Goal: Information Seeking & Learning: Learn about a topic

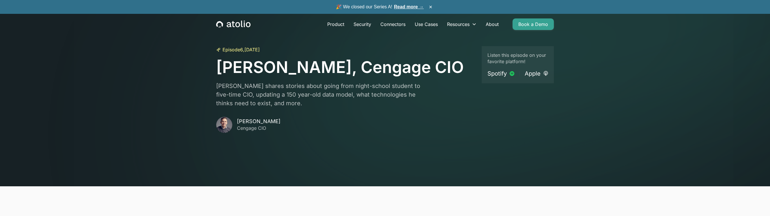
click at [243, 25] on icon "home" at bounding box center [233, 24] width 34 height 8
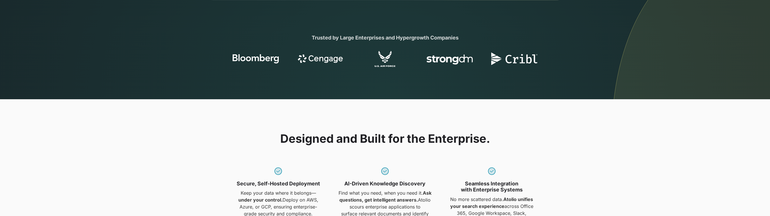
scroll to position [383, 0]
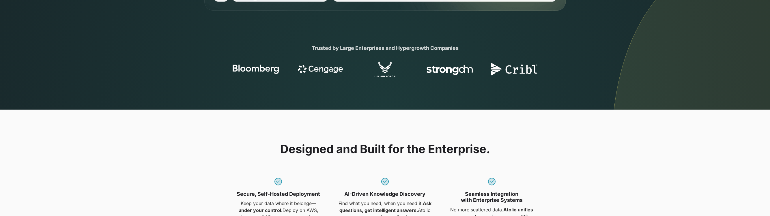
click at [315, 74] on img at bounding box center [320, 69] width 46 height 16
click at [314, 71] on img at bounding box center [320, 69] width 46 height 16
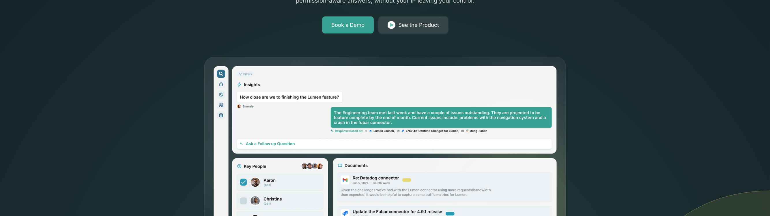
scroll to position [0, 0]
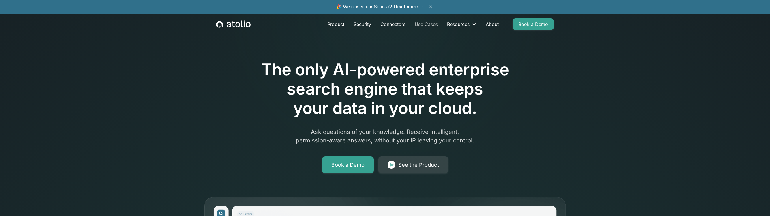
click at [424, 24] on link "Use Cases" at bounding box center [426, 24] width 32 height 12
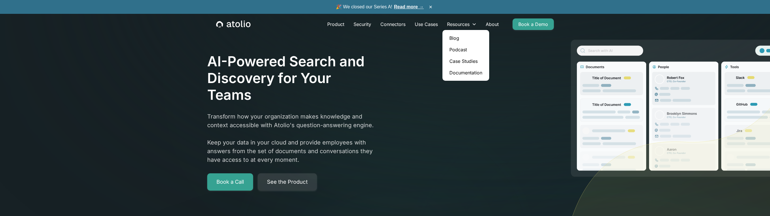
click at [472, 59] on link "Case Studies" at bounding box center [466, 61] width 42 height 12
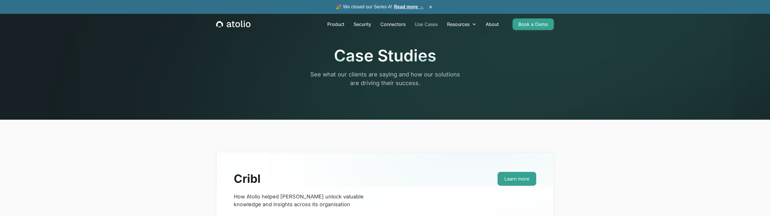
click at [426, 24] on link "Use Cases" at bounding box center [426, 24] width 32 height 12
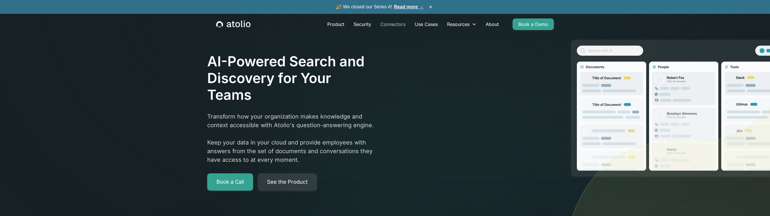
click at [401, 23] on link "Connectors" at bounding box center [393, 24] width 34 height 12
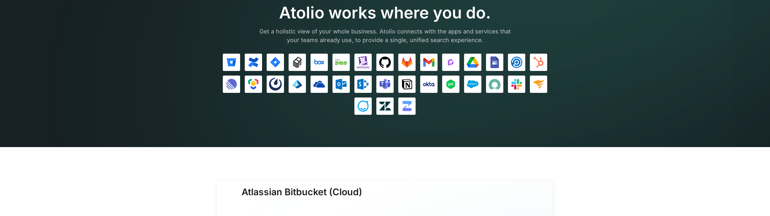
scroll to position [78, 0]
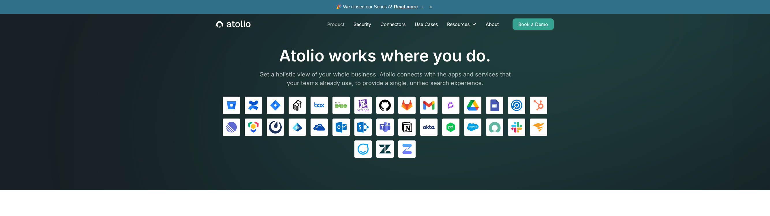
click at [334, 25] on link "Product" at bounding box center [336, 24] width 26 height 12
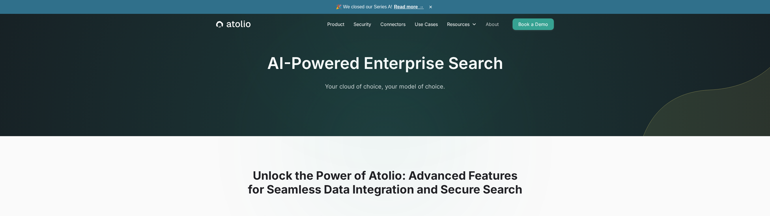
click at [493, 23] on link "About" at bounding box center [492, 24] width 22 height 12
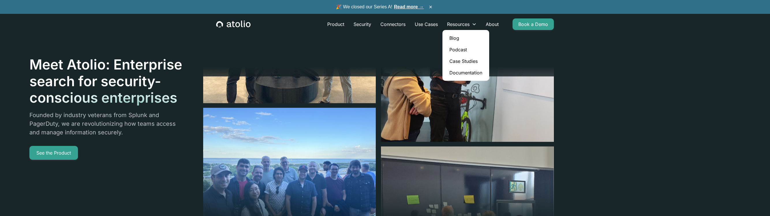
click at [458, 36] on link "Blog" at bounding box center [466, 38] width 42 height 12
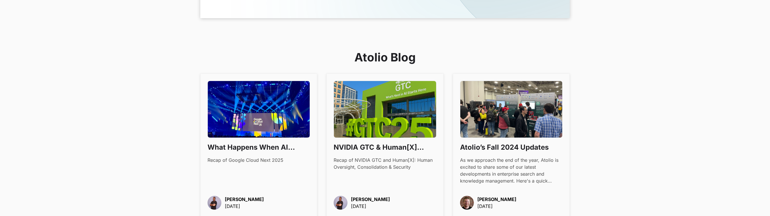
scroll to position [332, 0]
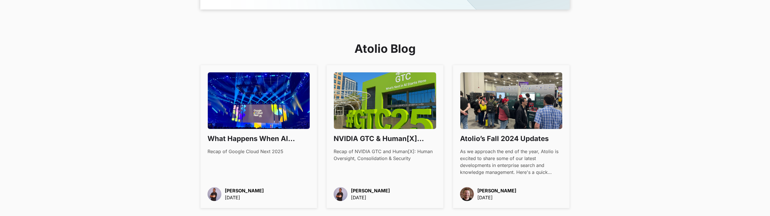
click at [361, 142] on h3 "NVIDIA GTC & Human[X] 2025: What Matters in Enterprise AI [DATE]" at bounding box center [385, 139] width 102 height 10
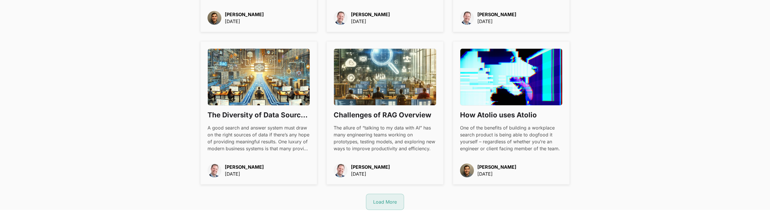
scroll to position [732, 0]
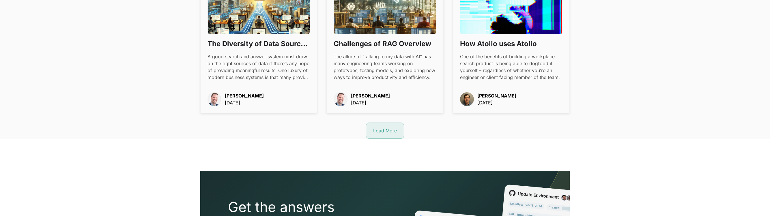
click at [379, 133] on div "Load More" at bounding box center [385, 130] width 24 height 7
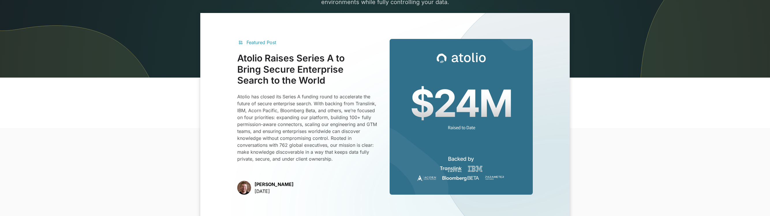
scroll to position [0, 0]
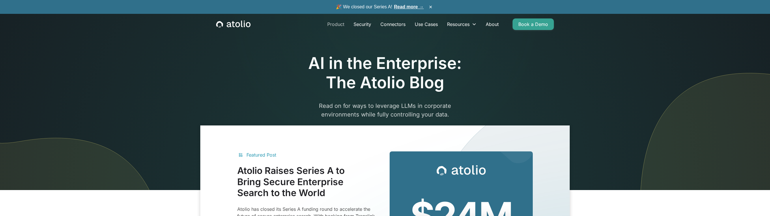
click at [333, 26] on link "Product" at bounding box center [336, 24] width 26 height 12
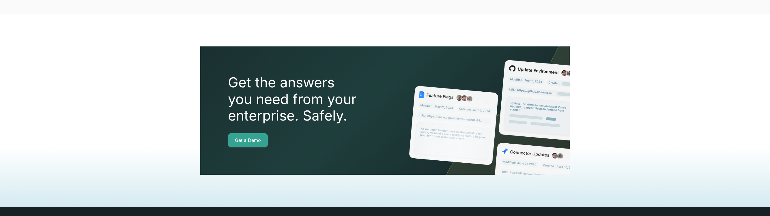
scroll to position [919, 0]
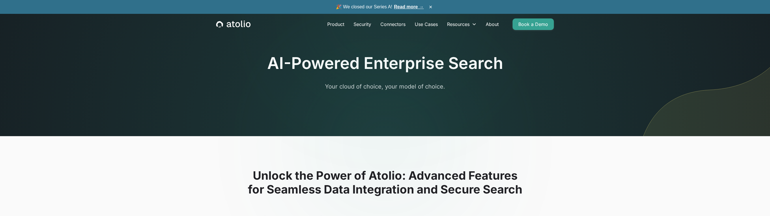
click at [248, 25] on icon "home" at bounding box center [233, 24] width 34 height 8
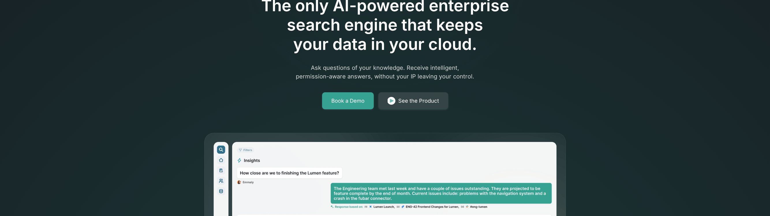
scroll to position [49, 0]
